Goal: Check status

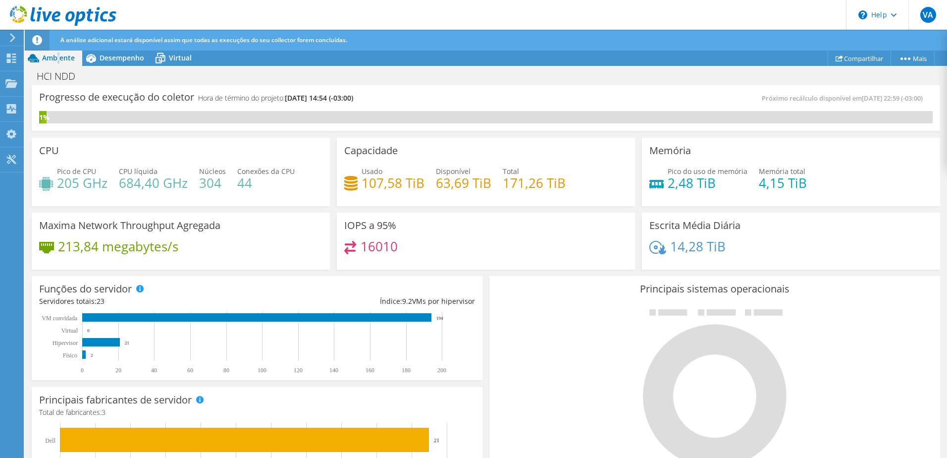
scroll to position [289, 0]
click at [245, 107] on div "Progresso de execução do coletor Hora de término do projeto: 10/17/2025, 14:54 …" at bounding box center [262, 102] width 447 height 18
drag, startPoint x: 170, startPoint y: 251, endPoint x: 251, endPoint y: 251, distance: 81.2
click at [250, 252] on div "251,43 megabytes/s" at bounding box center [180, 251] width 283 height 21
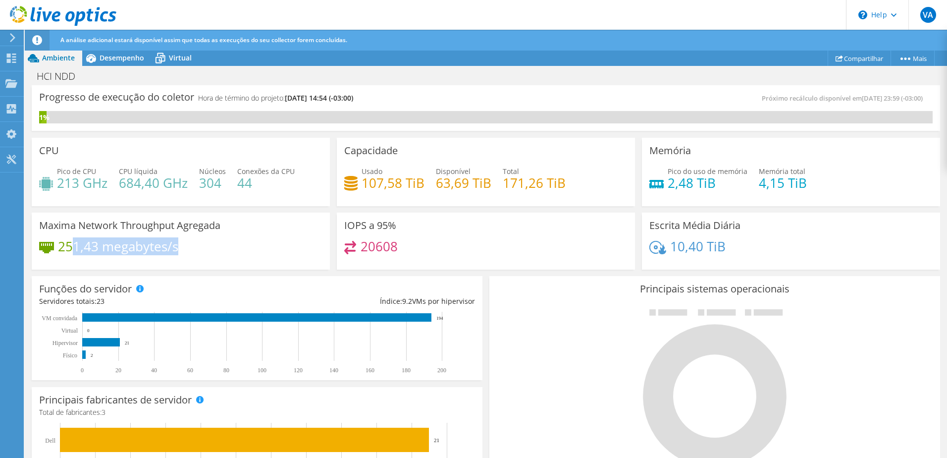
scroll to position [262, 0]
